Goal: Task Accomplishment & Management: Manage account settings

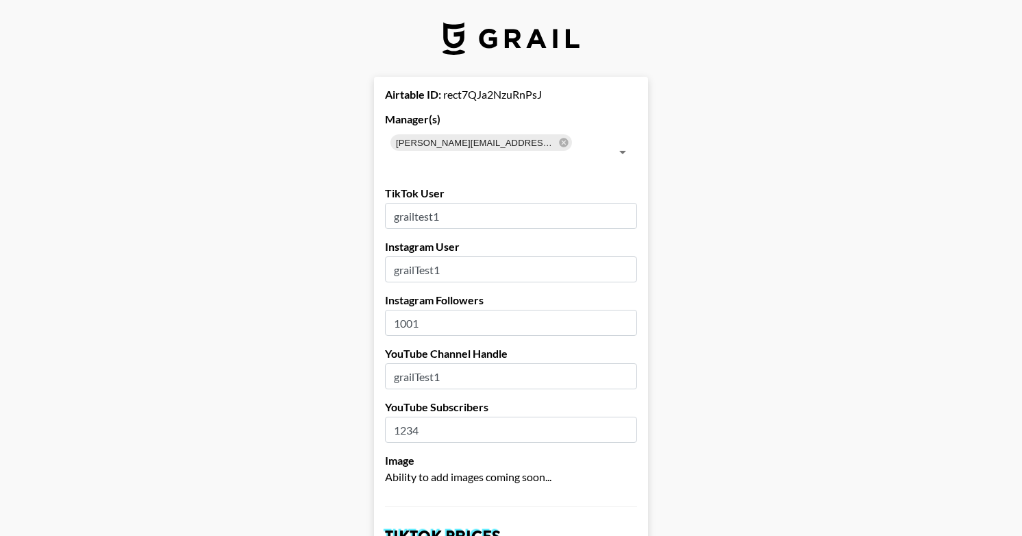
select select "USD"
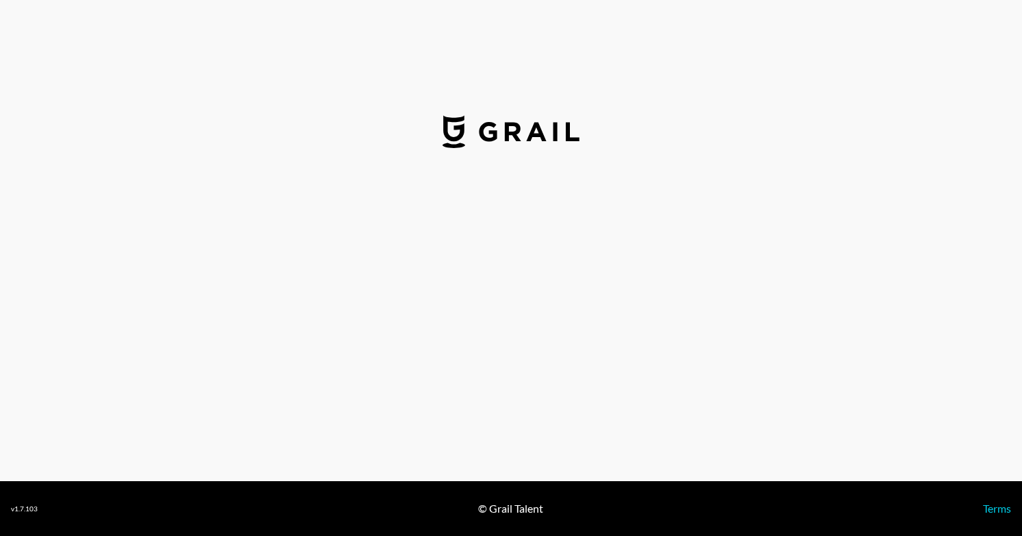
select select "USD"
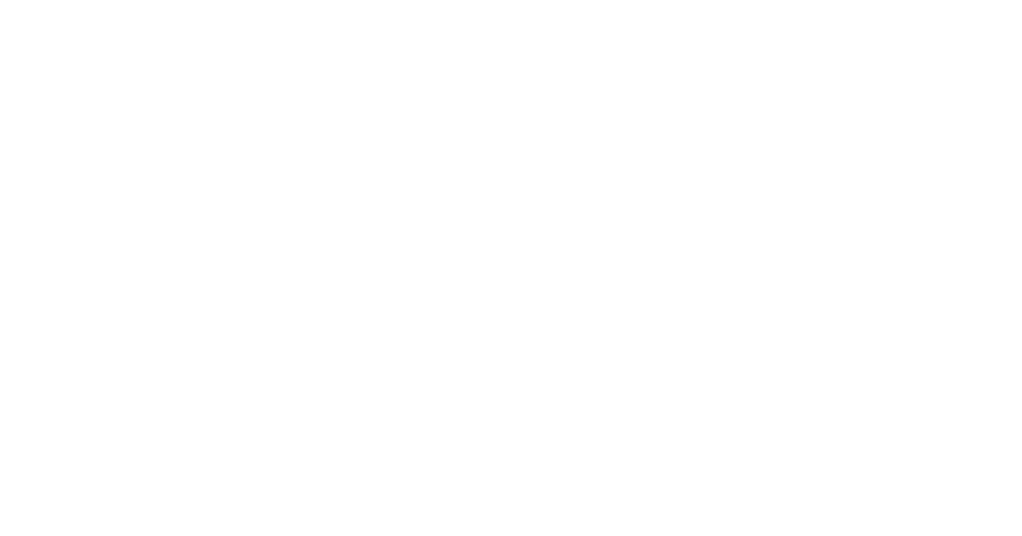
select select "USD"
